Goal: Task Accomplishment & Management: Use online tool/utility

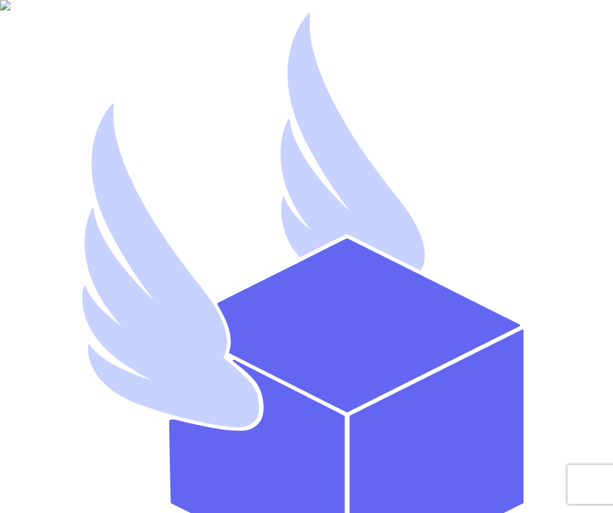
click at [363, 215] on div "Sign In to Thryft Ship! Or create an account Email Address * Password * Remembe…" at bounding box center [306, 401] width 603 height 792
paste input "mutahhar.ahmad+8@thryftship.com"
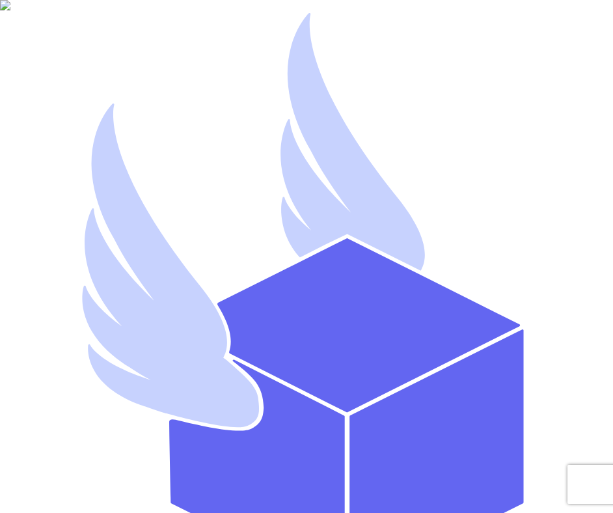
type input "mutahhar.ahmad+9@thryftship.com"
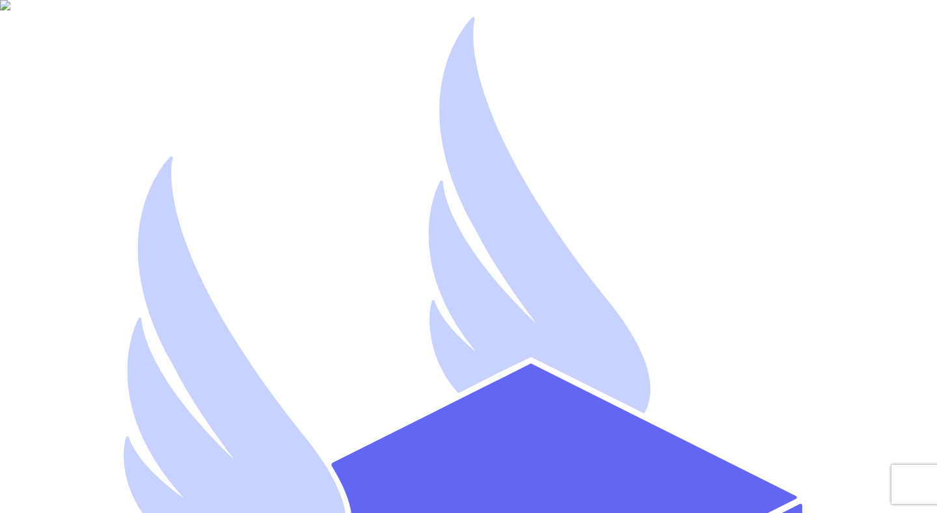
type input "mutahhar.ahmad+8@thryftship.com"
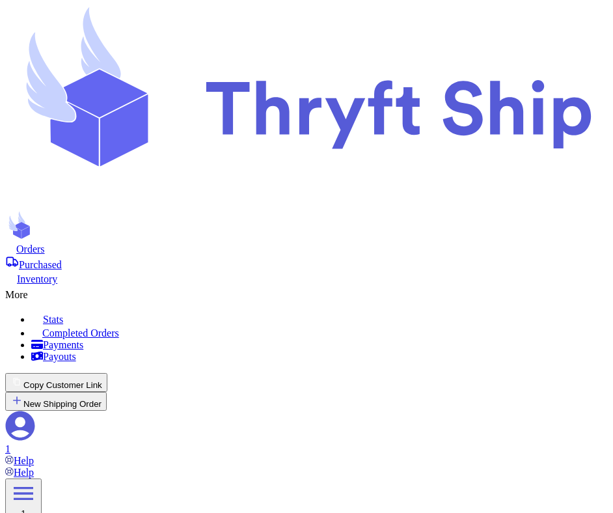
drag, startPoint x: 105, startPoint y: 355, endPoint x: 287, endPoint y: 355, distance: 181.6
copy span "Syncing inventory from Instagram..."
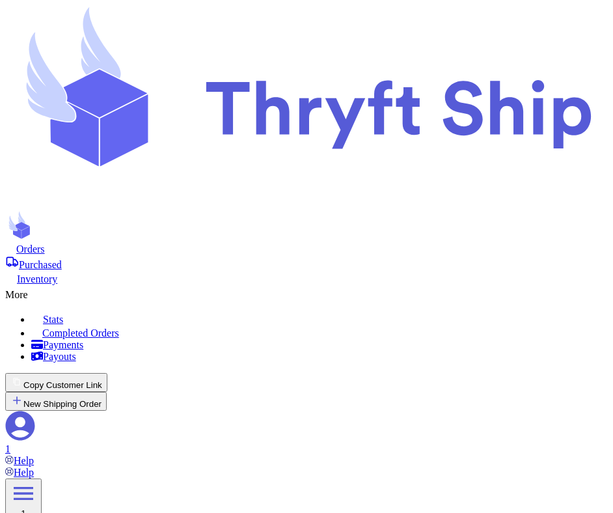
copy span "Authentication cancelled"
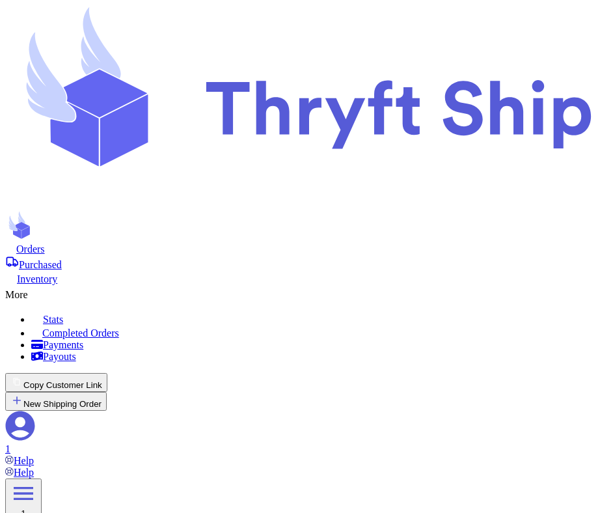
copy span "Authentication cancelled"
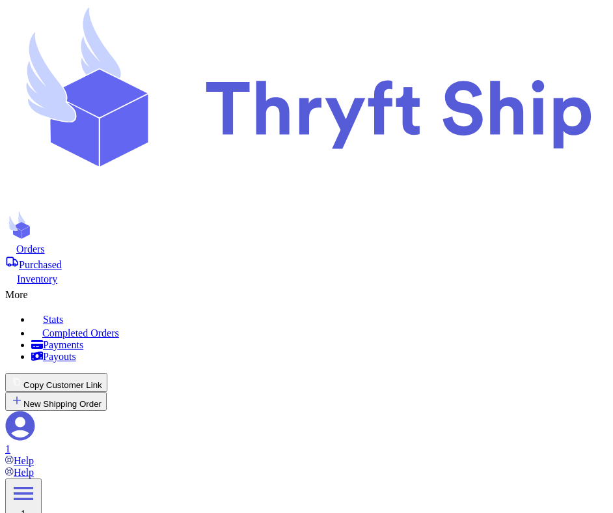
copy span "Authentication cancelled"
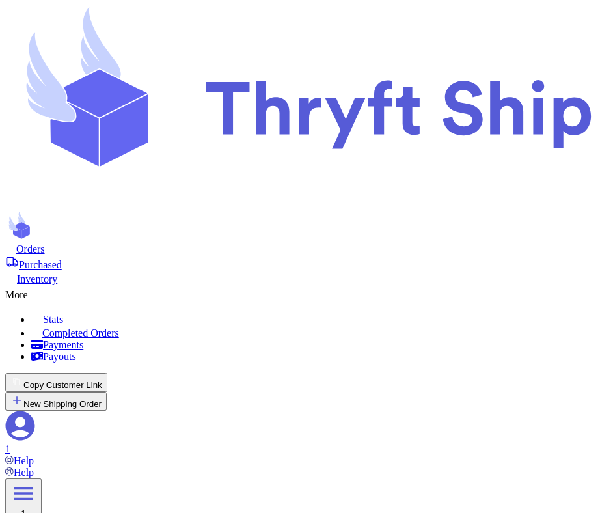
copy span "Authentication was cancelled"
